Goal: Task Accomplishment & Management: Manage account settings

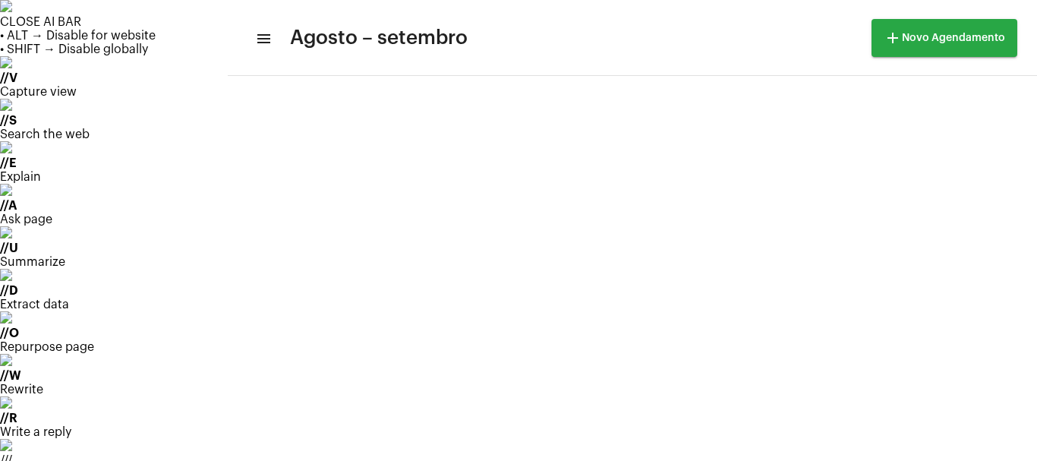
scroll to position [438, 0]
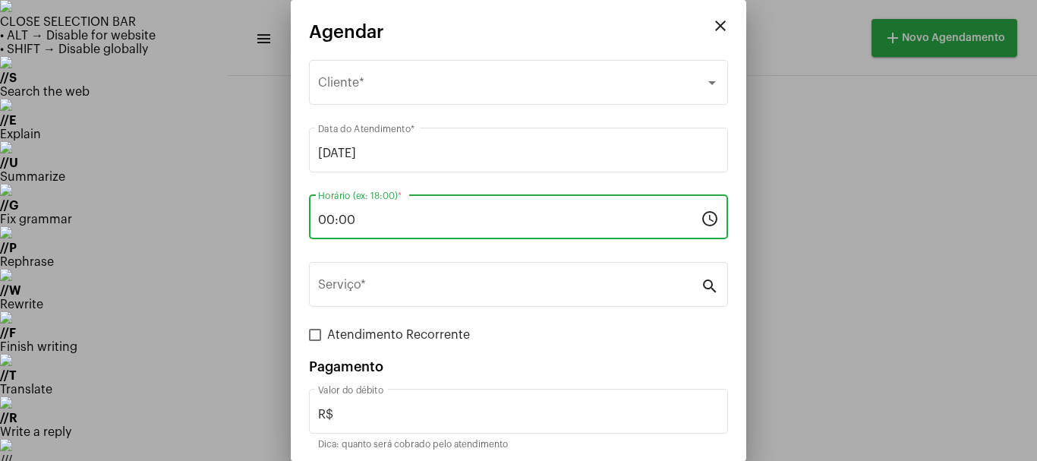
drag, startPoint x: 386, startPoint y: 221, endPoint x: 288, endPoint y: 221, distance: 97.9
click at [288, 221] on div "close Agendar Selecione o Cliente Cliente * [DATE] Data do Atendimento * 00:00 …" at bounding box center [518, 230] width 1037 height 461
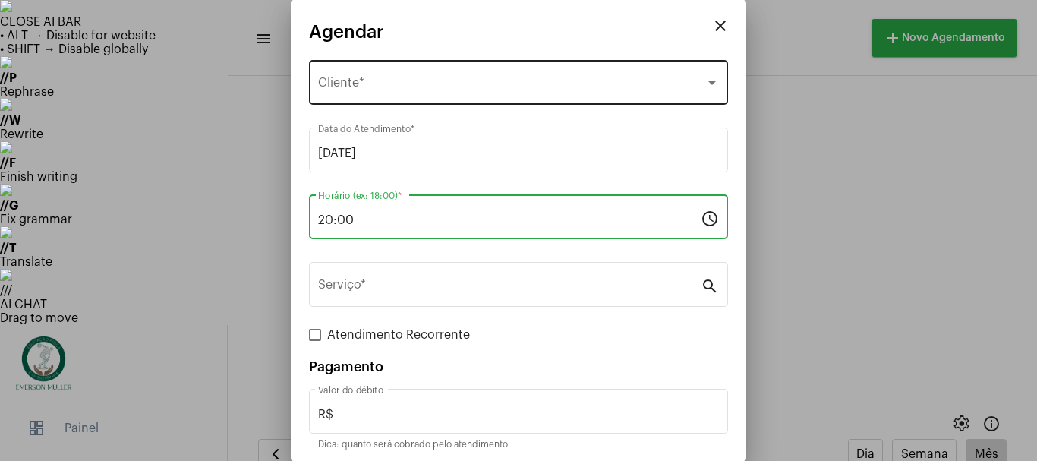
type input "20:00"
click at [361, 84] on span "Selecione o Cliente" at bounding box center [511, 86] width 387 height 14
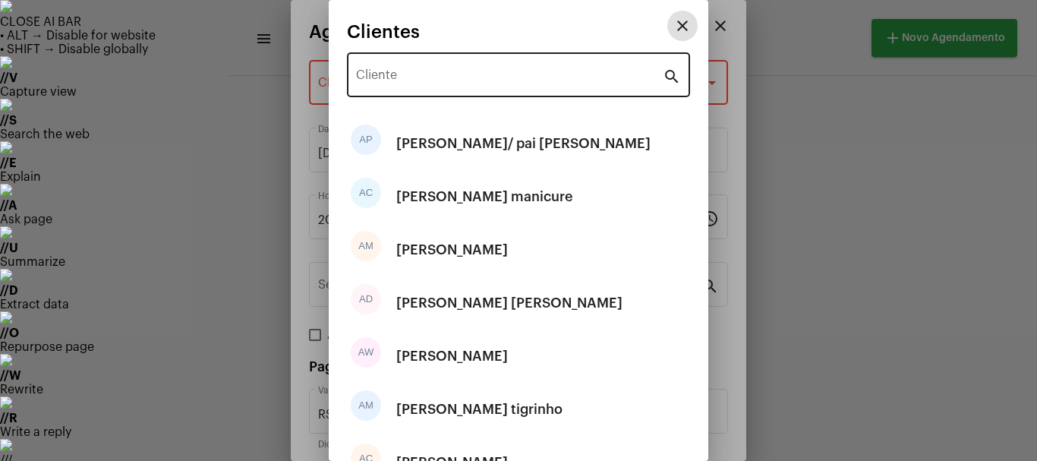
click at [381, 84] on input "Cliente" at bounding box center [509, 78] width 307 height 14
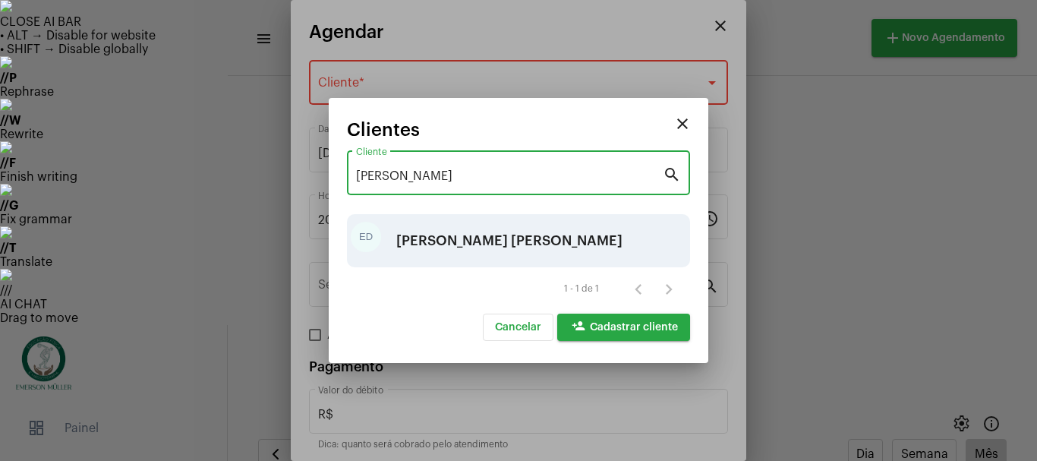
type input "[PERSON_NAME]"
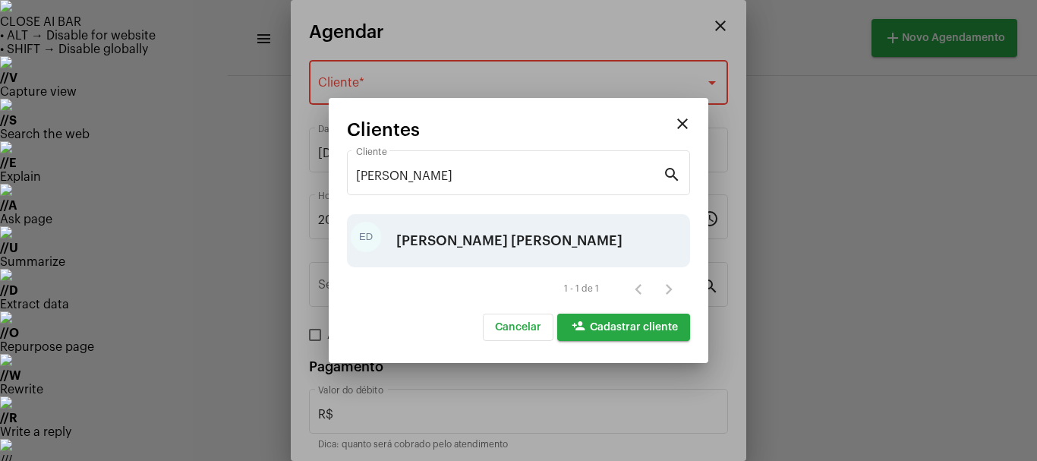
click at [510, 239] on div "[PERSON_NAME] [PERSON_NAME]" at bounding box center [509, 241] width 226 height 46
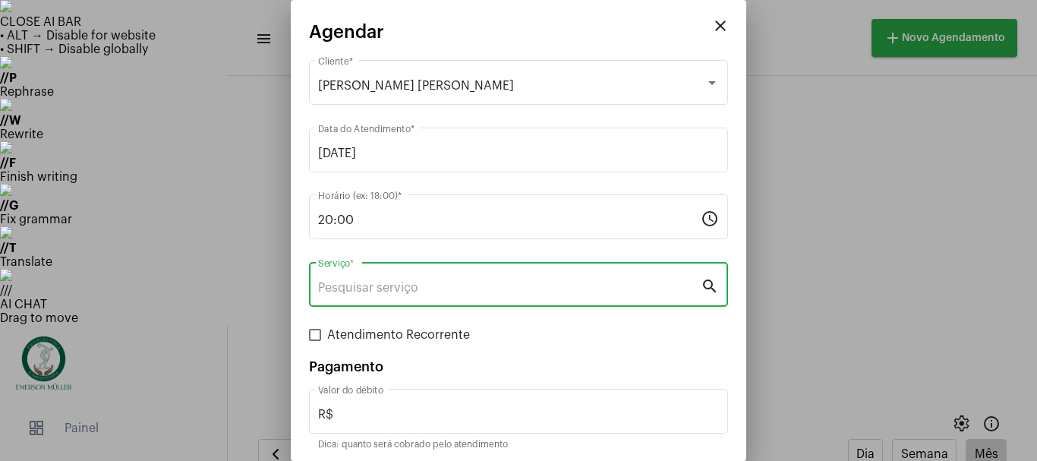
click at [430, 281] on input "Serviço *" at bounding box center [509, 288] width 383 height 14
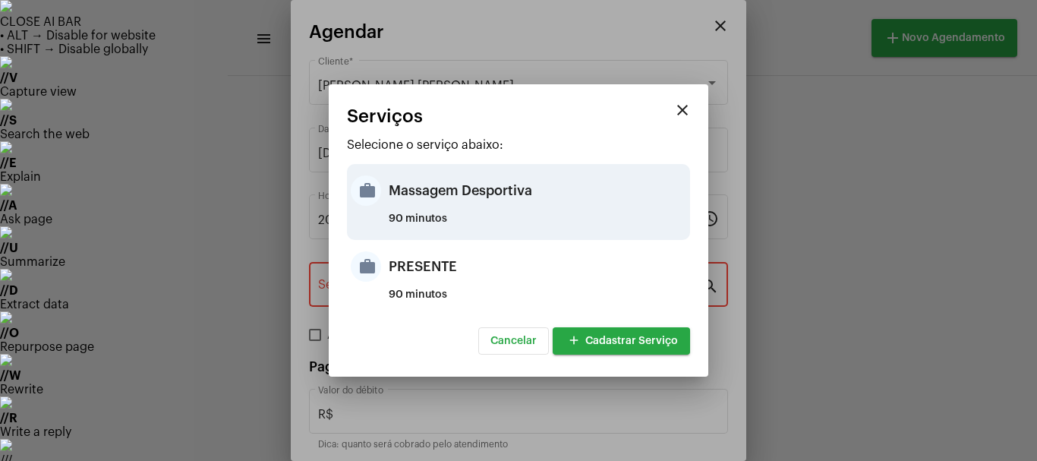
click at [412, 197] on div "Massagem Desportiva" at bounding box center [538, 191] width 298 height 46
type input "Massagem Desportiva"
type input "R$ 120"
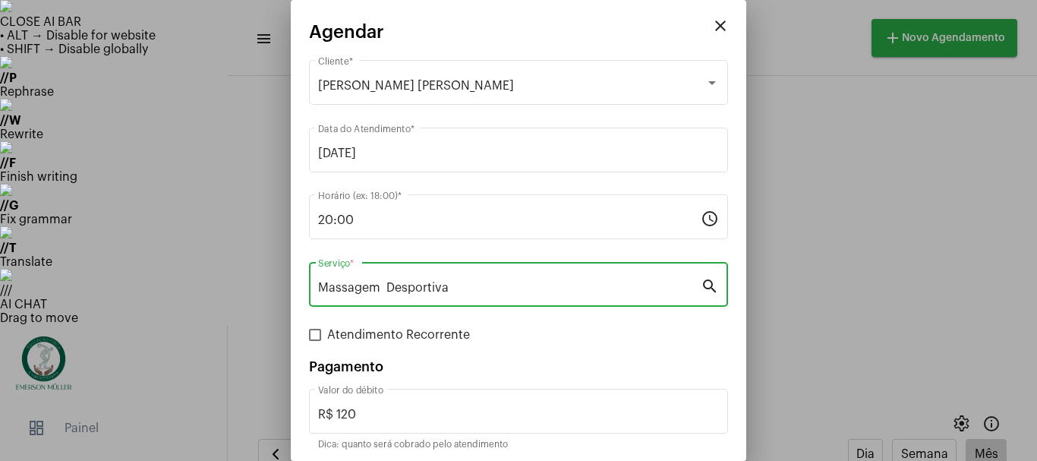
scroll to position [57, 0]
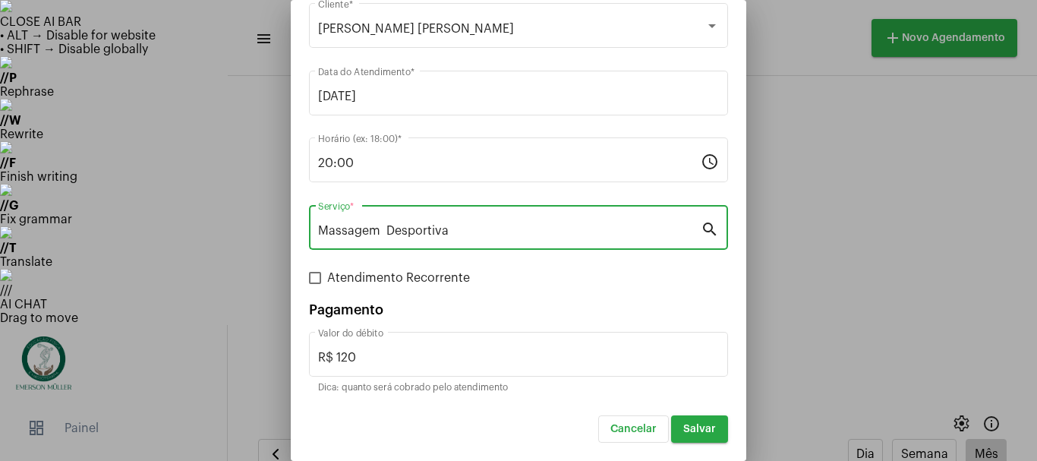
click at [683, 431] on span "Salvar" at bounding box center [699, 429] width 33 height 11
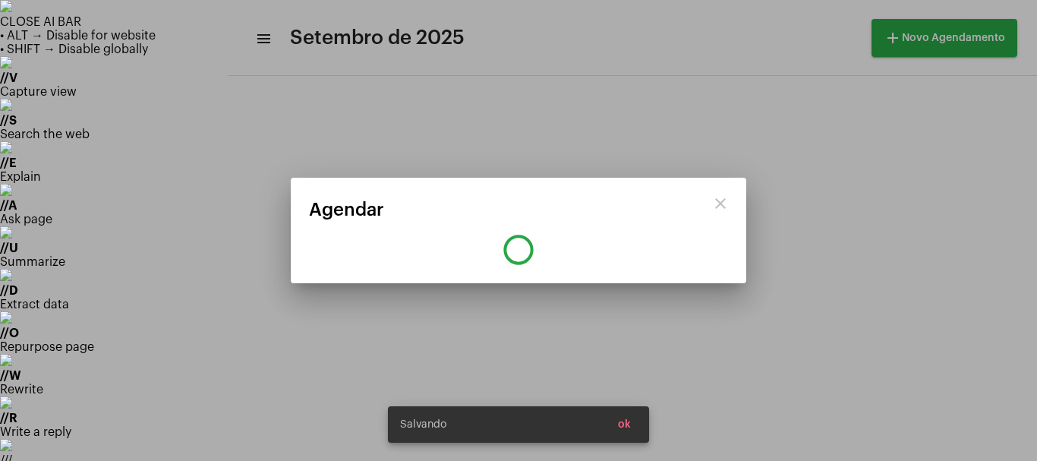
scroll to position [0, 0]
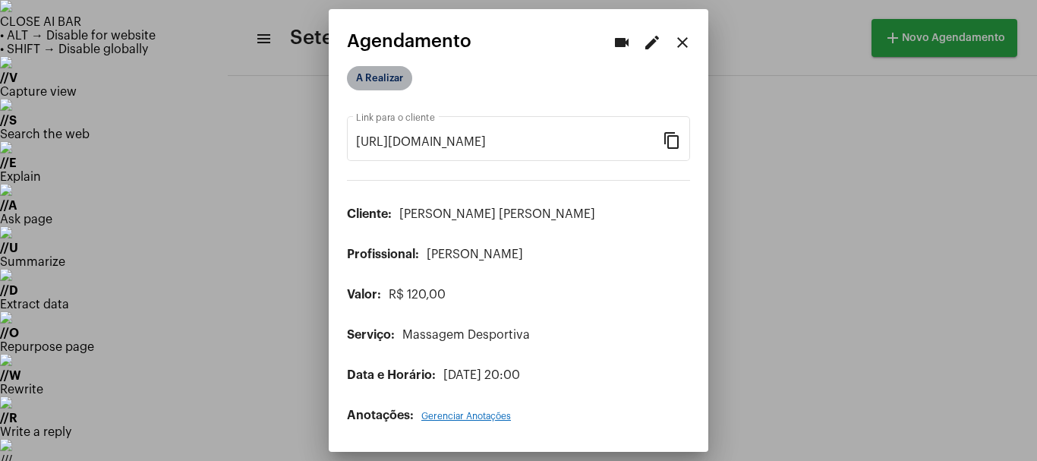
click at [373, 83] on mat-chip "A Realizar" at bounding box center [379, 78] width 65 height 24
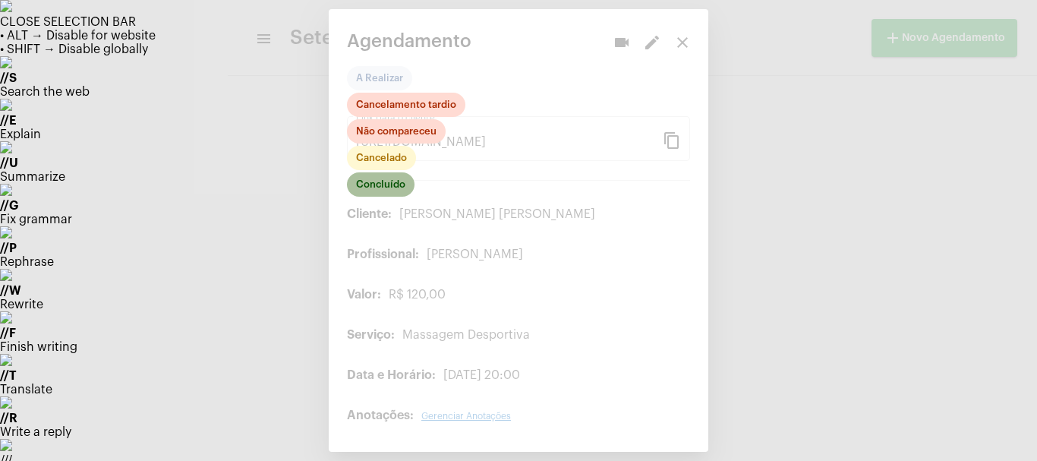
click at [379, 187] on mat-chip "Concluído" at bounding box center [381, 184] width 68 height 24
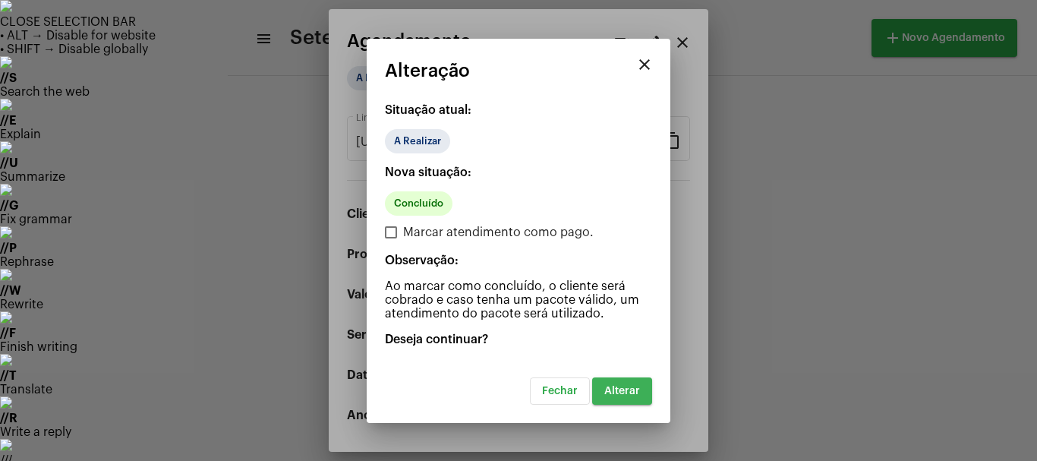
click at [622, 389] on span "Alterar" at bounding box center [622, 391] width 36 height 11
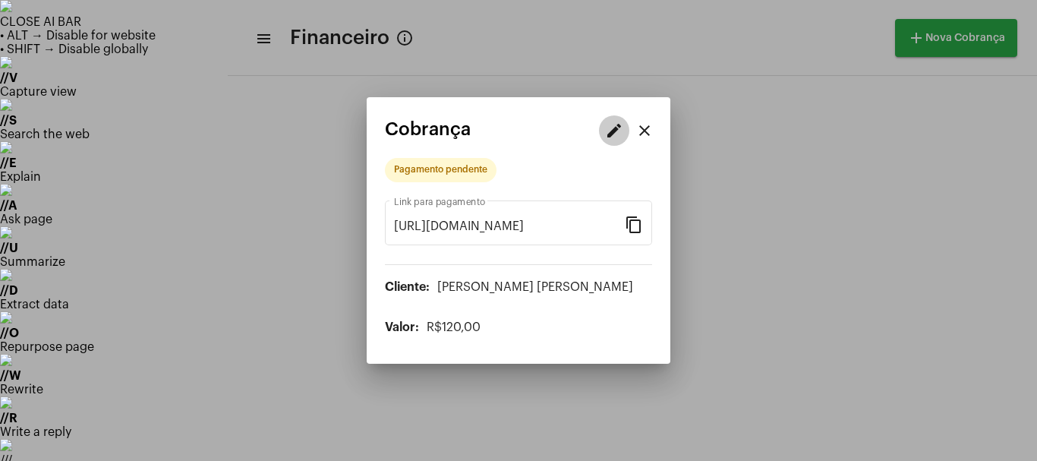
click at [605, 128] on button "edit" at bounding box center [614, 130] width 30 height 30
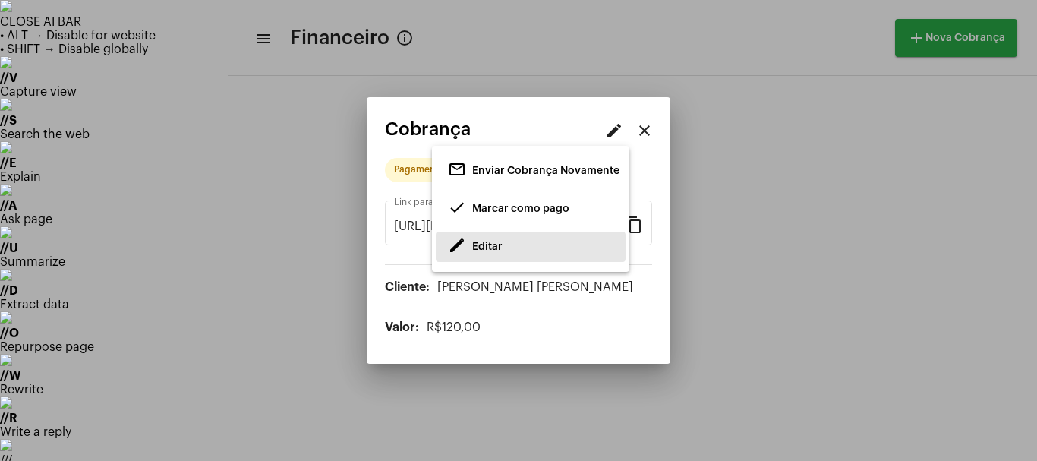
click at [499, 247] on span "Editar" at bounding box center [487, 246] width 30 height 11
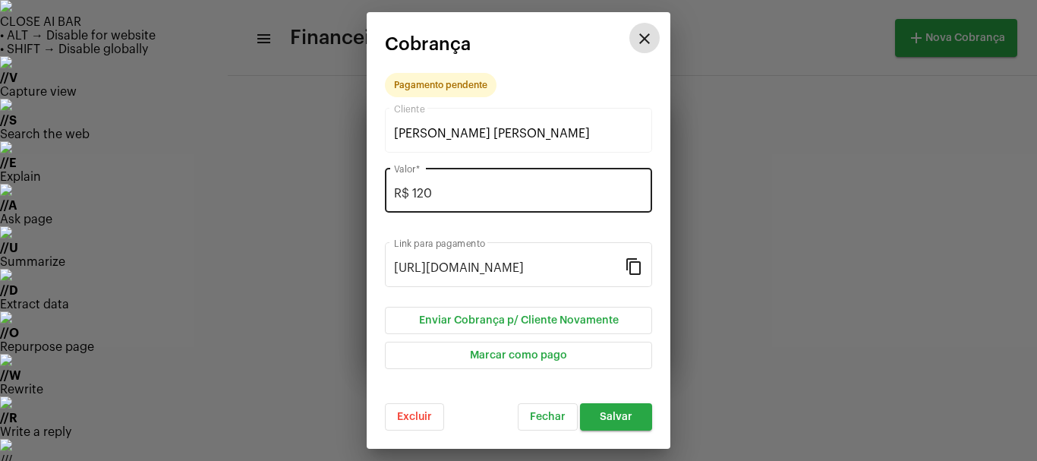
click at [426, 192] on input "R$ 120" at bounding box center [518, 194] width 249 height 14
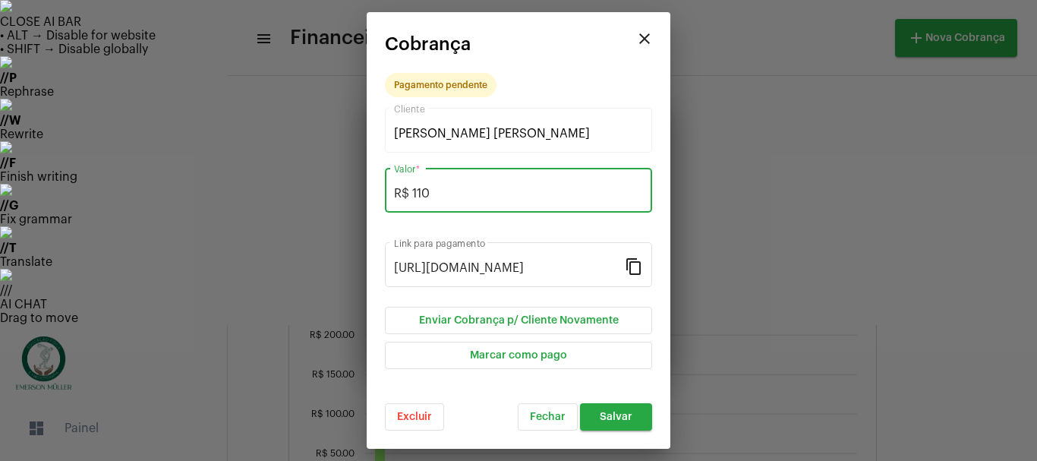
type input "R$ 110"
click at [616, 417] on span "Salvar" at bounding box center [616, 416] width 33 height 11
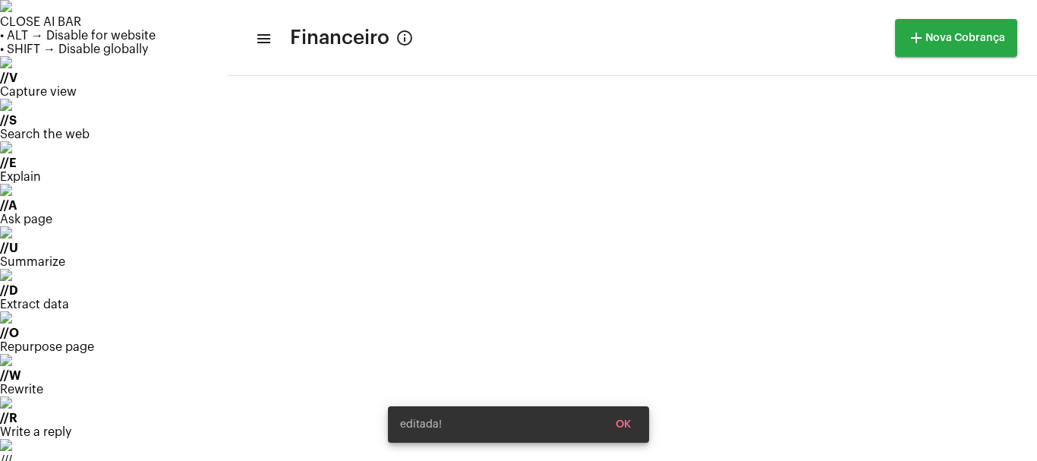
scroll to position [511, 0]
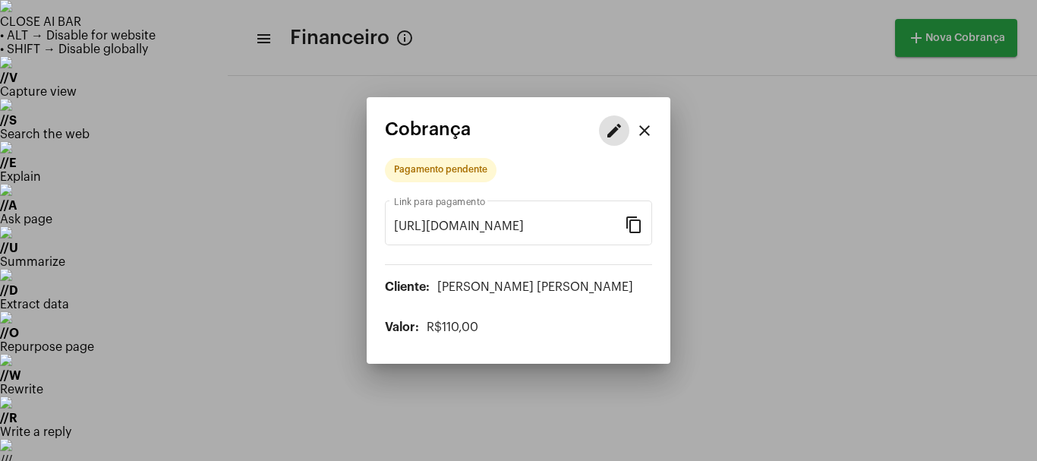
click at [608, 121] on mat-icon "edit" at bounding box center [614, 130] width 18 height 18
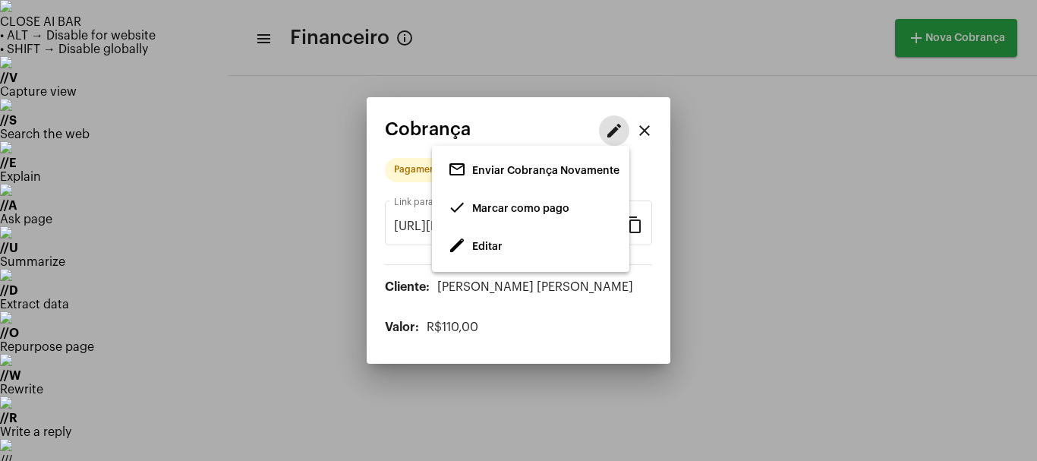
click at [472, 215] on span "done Marcar como pago" at bounding box center [508, 208] width 121 height 27
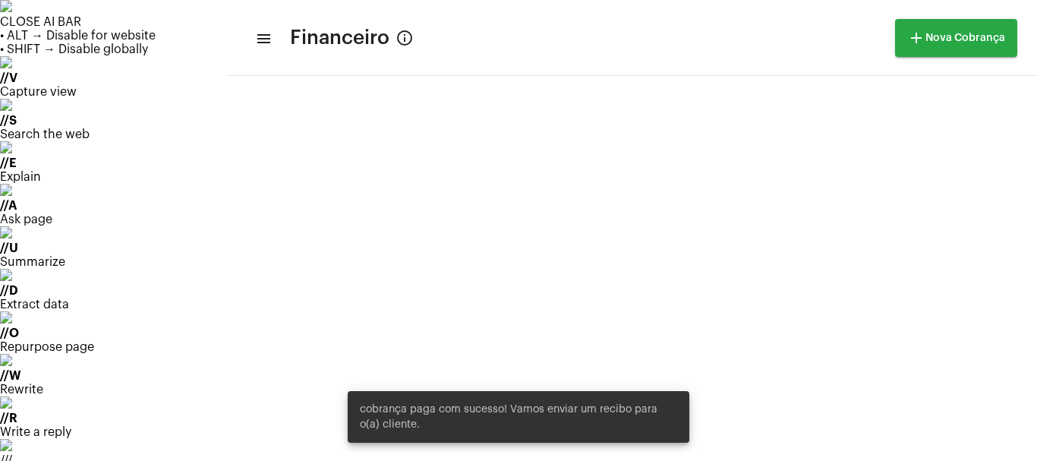
scroll to position [203, 0]
